Goal: Find specific page/section: Find specific page/section

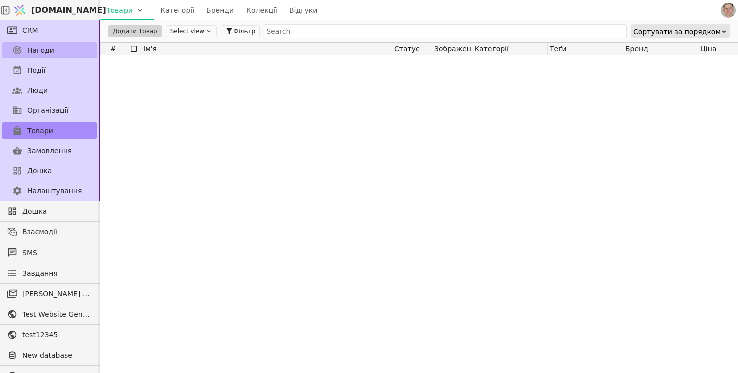
click at [35, 51] on span "Нагоди" at bounding box center [40, 50] width 27 height 11
